Goal: Task Accomplishment & Management: Manage account settings

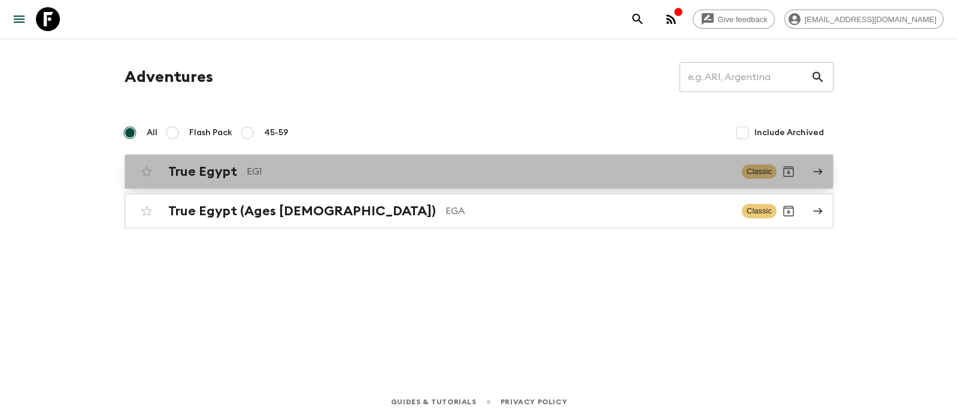
click at [200, 178] on h2 "True Egypt" at bounding box center [202, 172] width 69 height 16
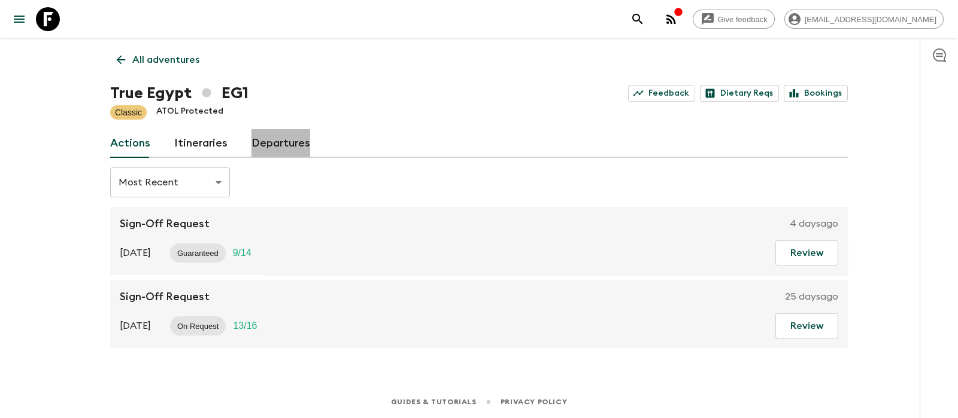
click at [274, 148] on link "Departures" at bounding box center [280, 143] width 59 height 29
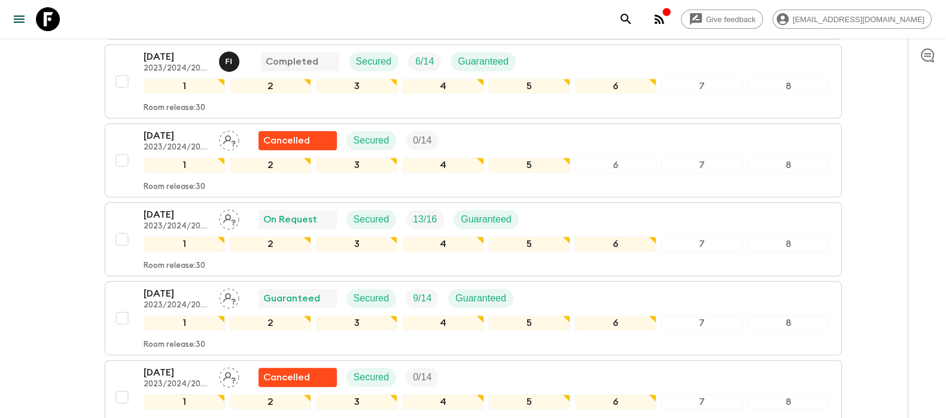
scroll to position [677, 0]
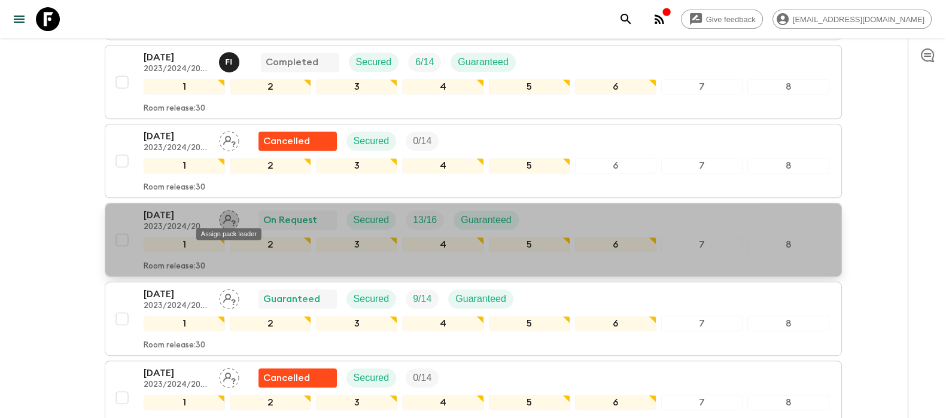
click at [232, 215] on icon "Assign pack leader" at bounding box center [229, 220] width 20 height 20
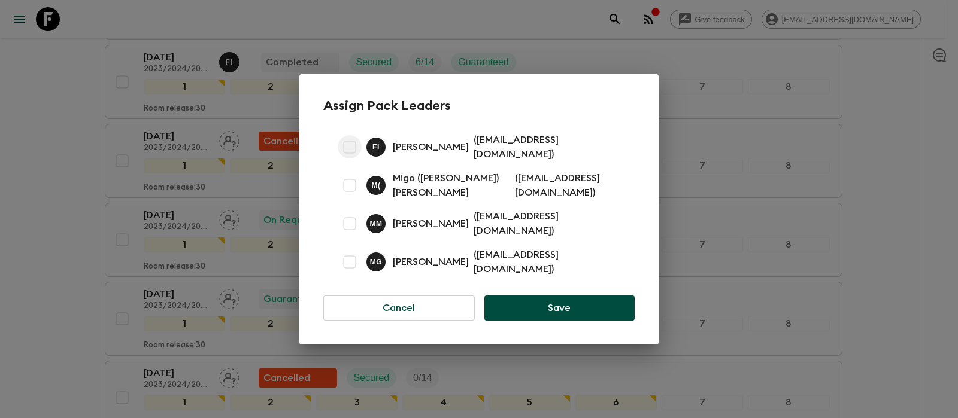
click at [354, 151] on input "checkbox" at bounding box center [350, 147] width 24 height 24
checkbox input "true"
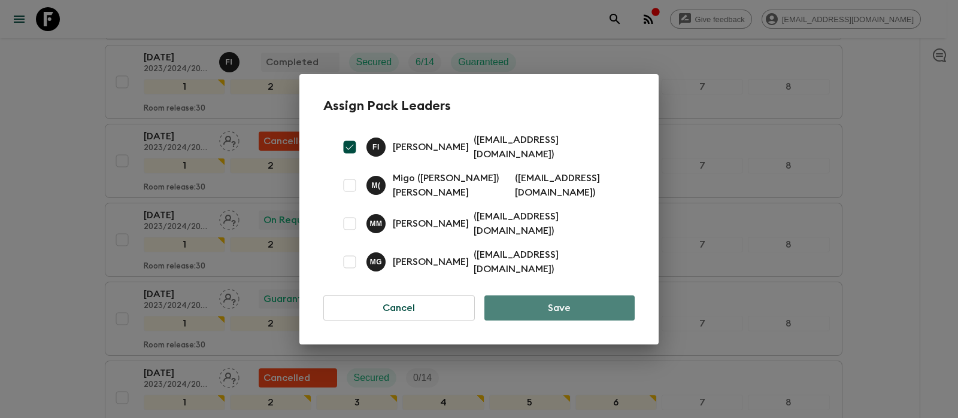
click at [531, 296] on button "Save" at bounding box center [559, 308] width 150 height 25
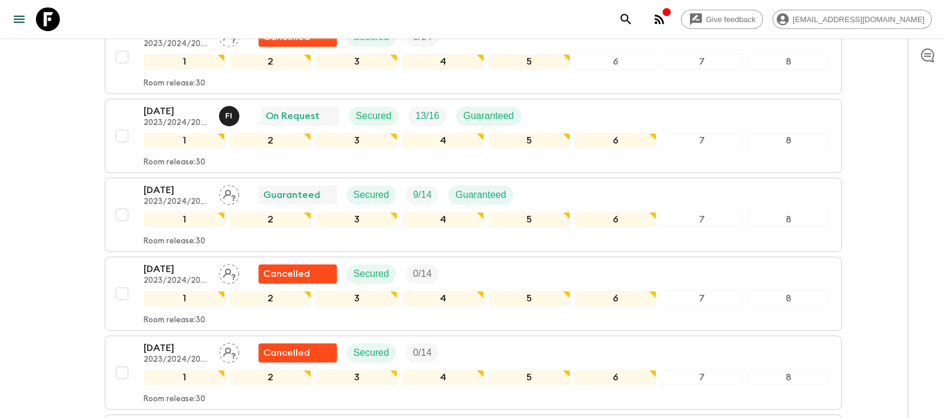
scroll to position [782, 0]
